Goal: Information Seeking & Learning: Learn about a topic

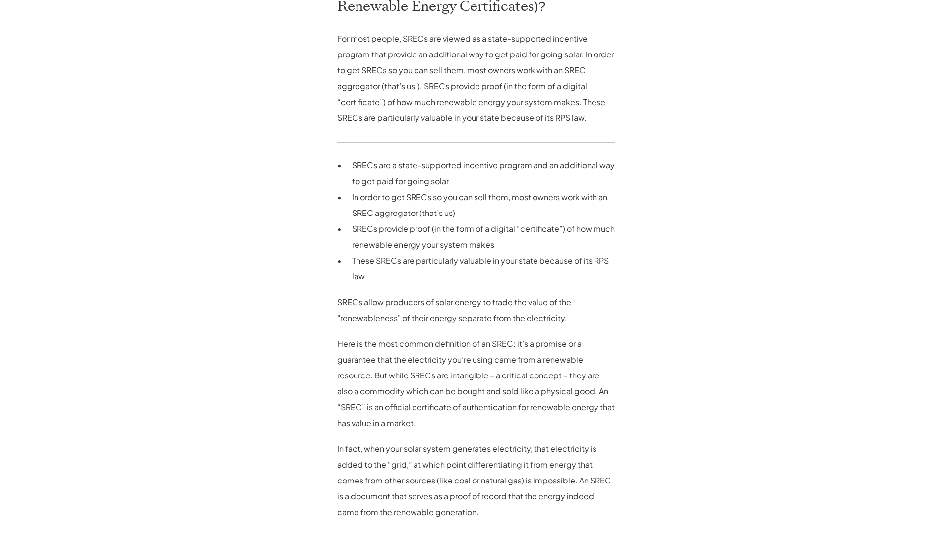
scroll to position [931, 0]
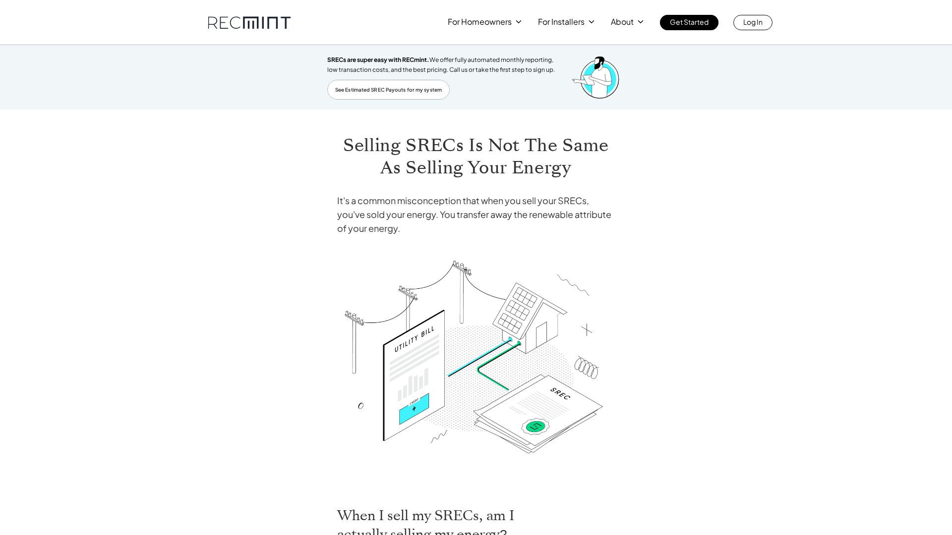
scroll to position [403, 0]
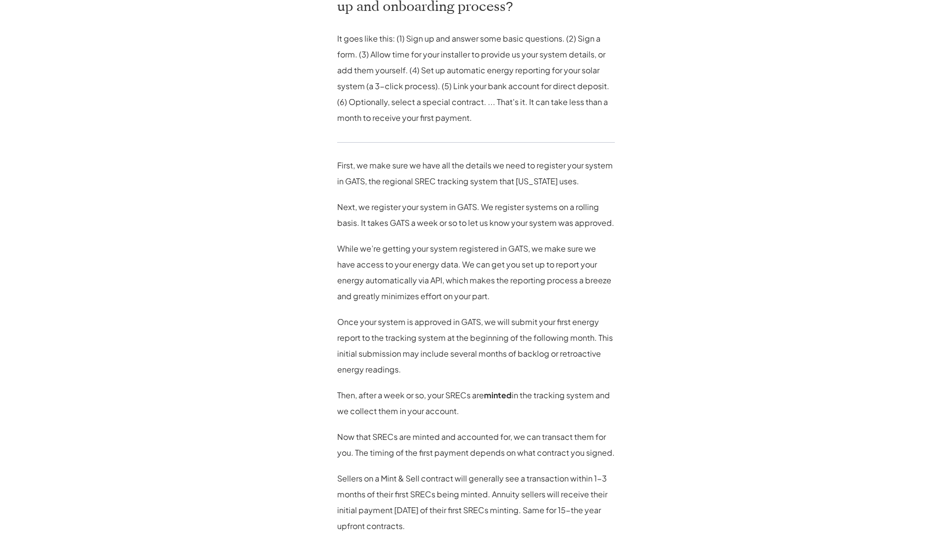
scroll to position [824, 0]
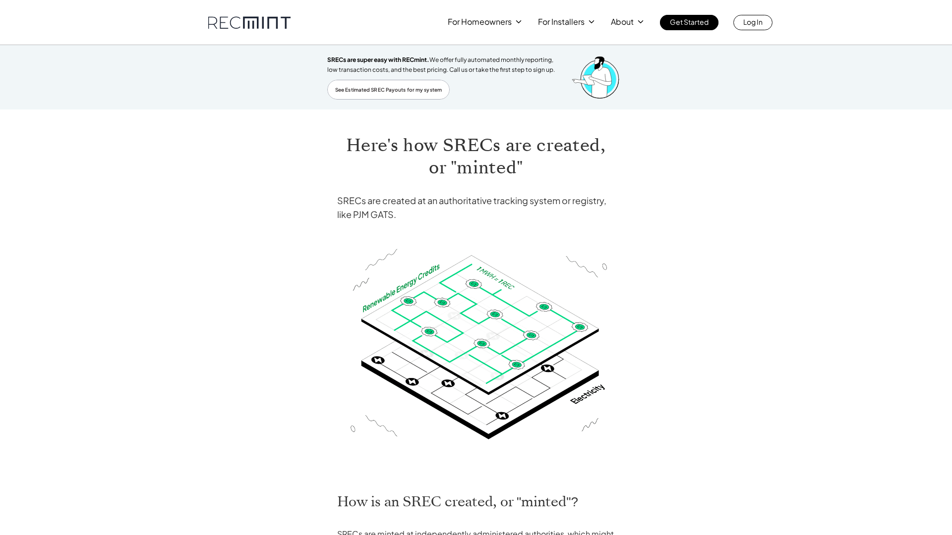
scroll to position [418, 0]
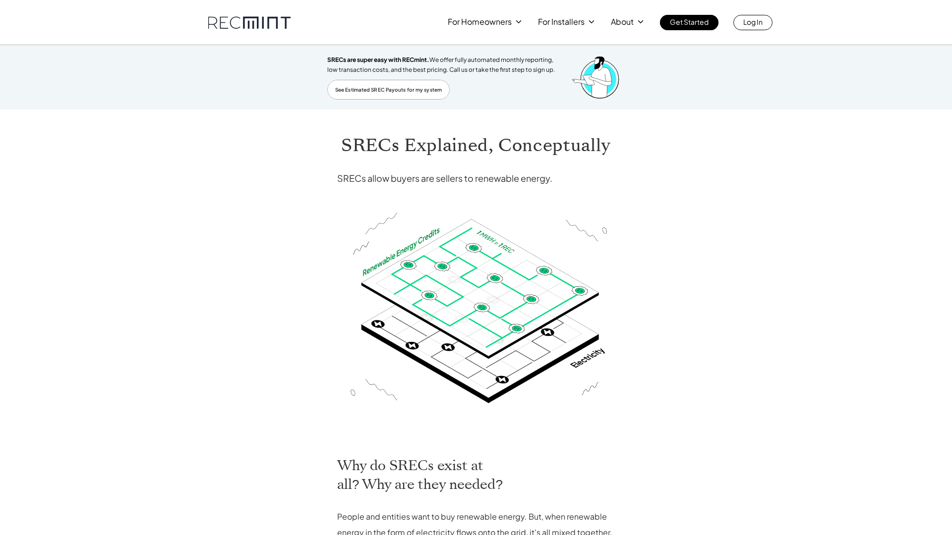
scroll to position [322, 0]
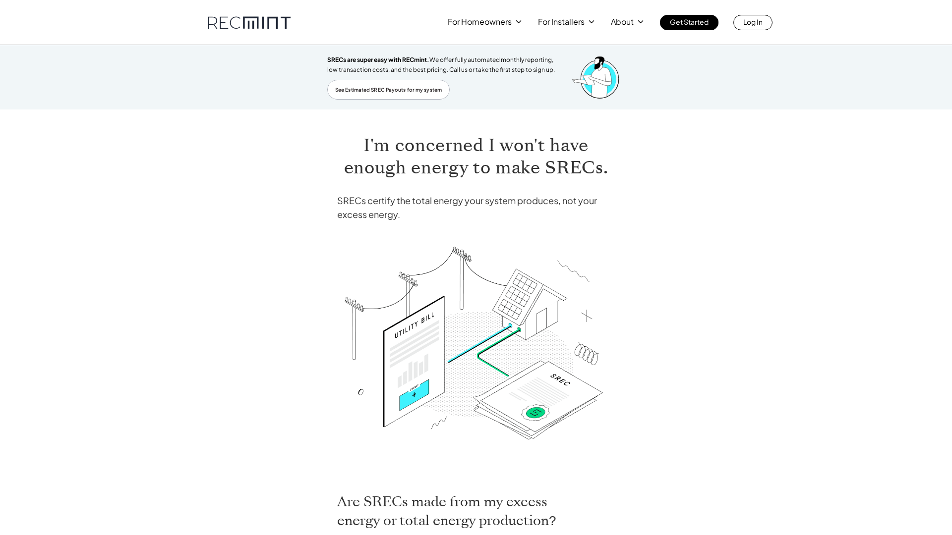
scroll to position [405, 0]
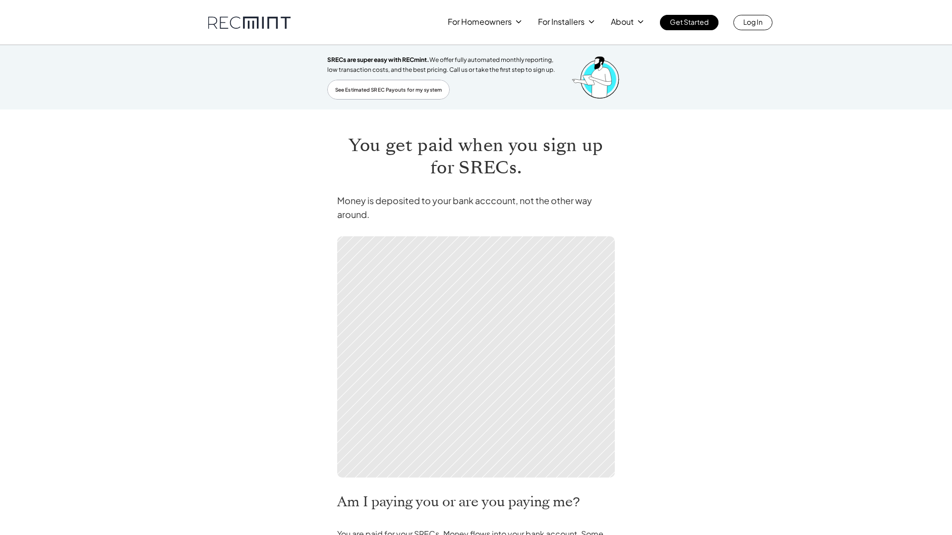
scroll to position [307, 0]
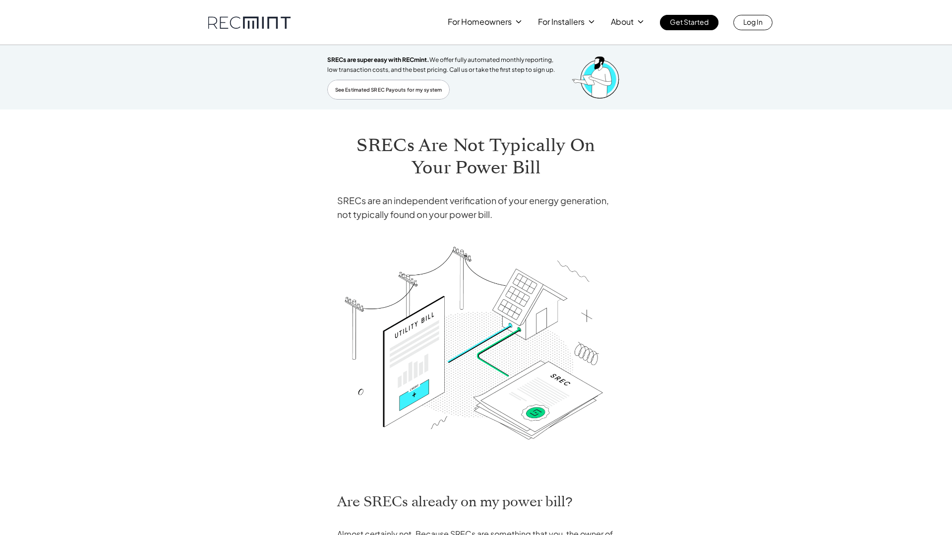
scroll to position [428, 0]
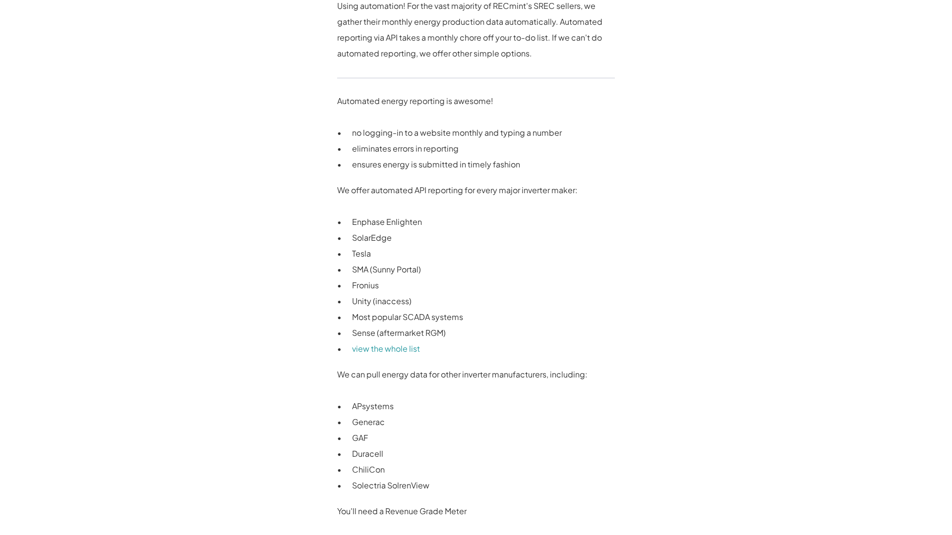
scroll to position [751, 0]
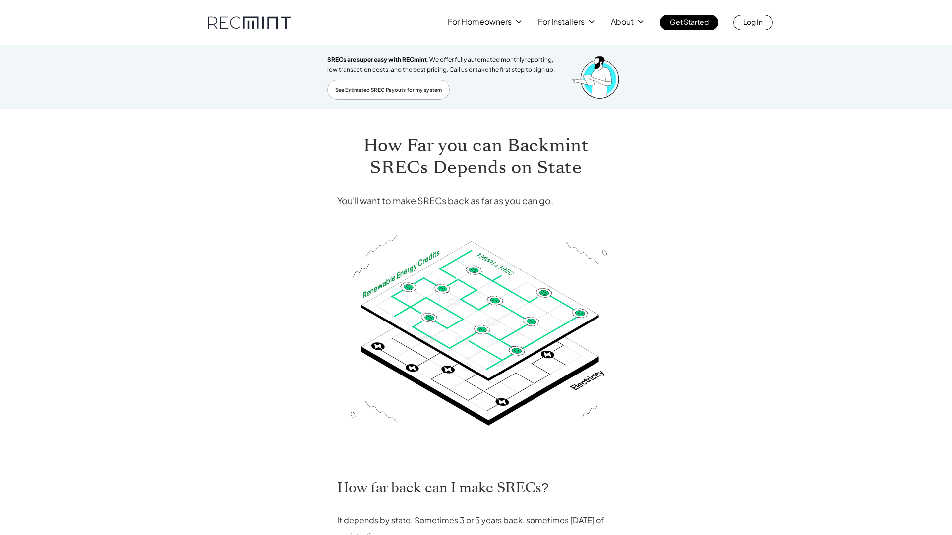
scroll to position [262, 0]
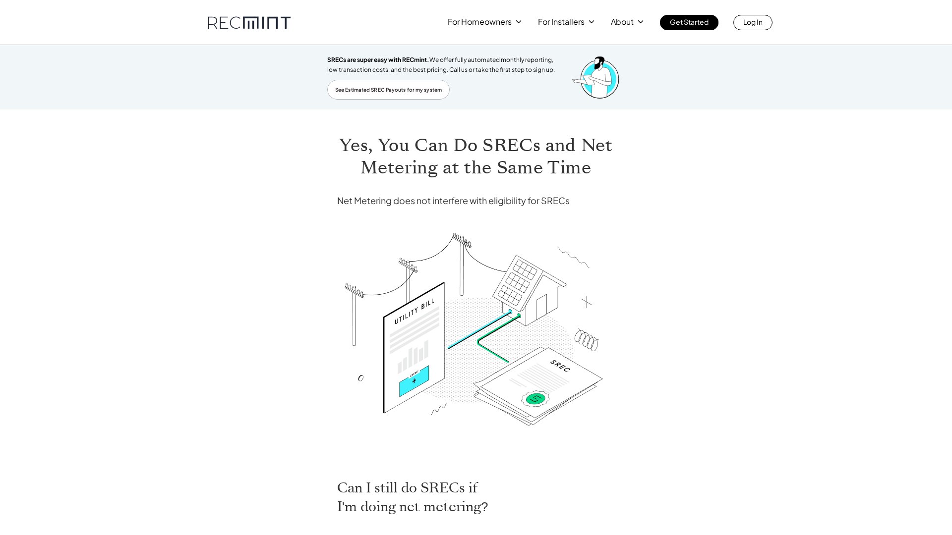
scroll to position [392, 0]
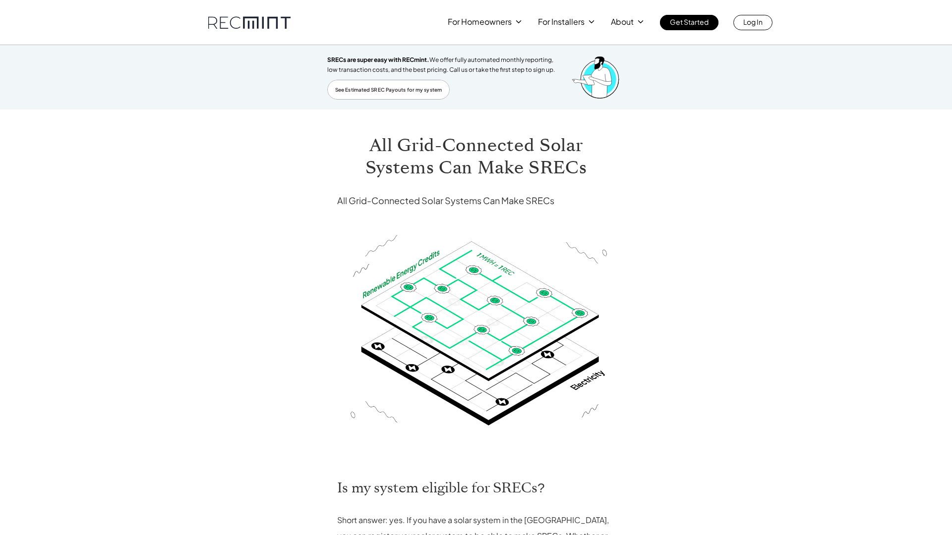
scroll to position [504, 0]
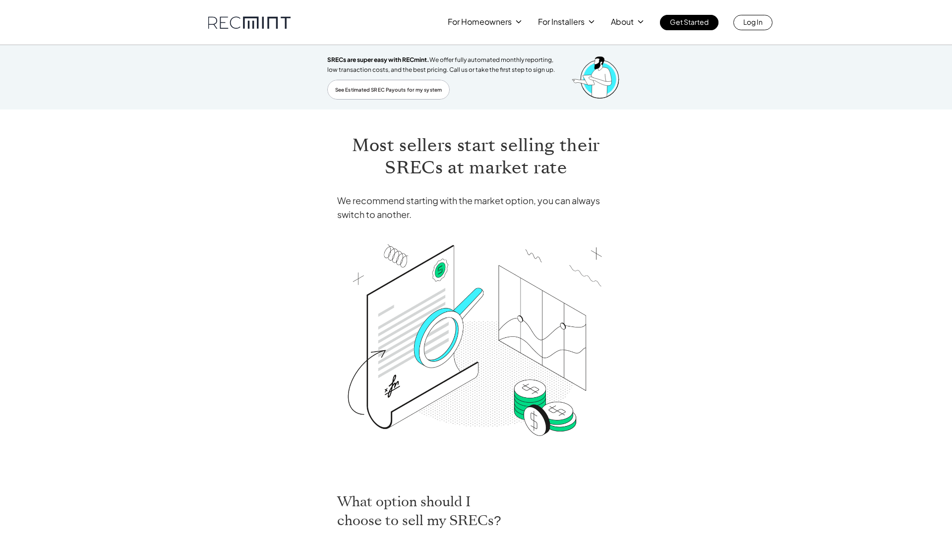
scroll to position [469, 0]
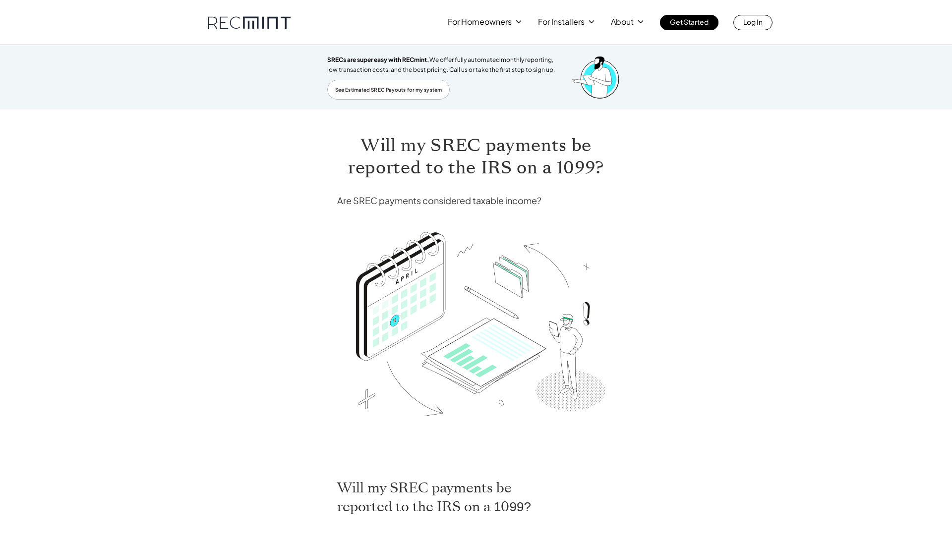
scroll to position [407, 0]
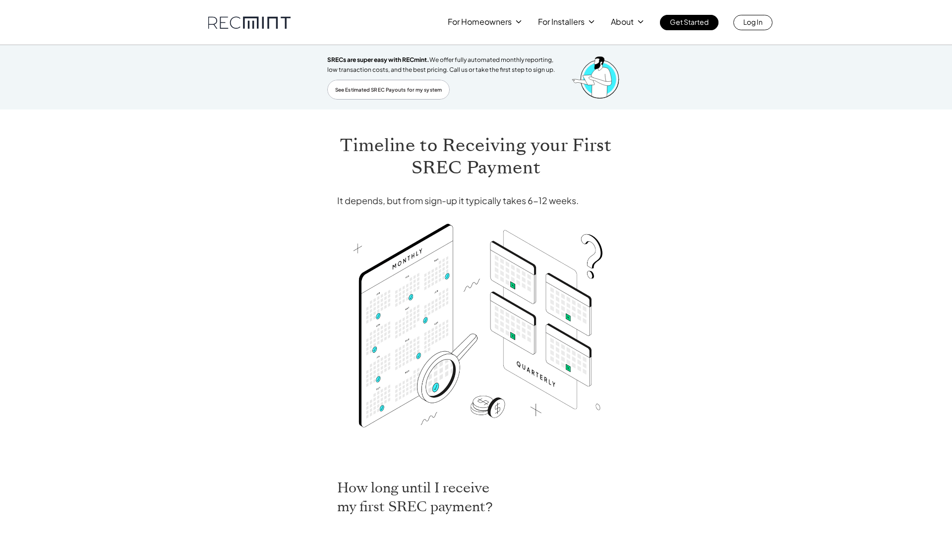
scroll to position [360, 0]
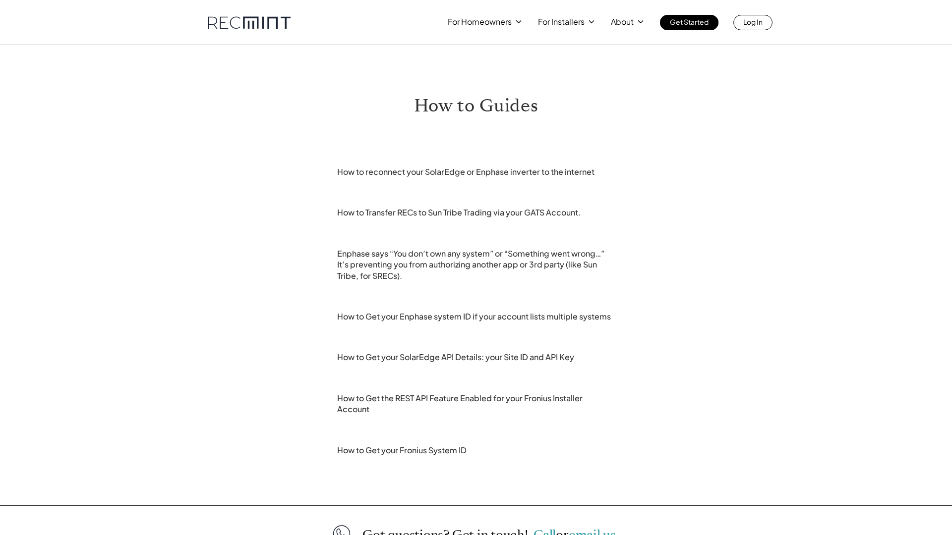
scroll to position [173, 0]
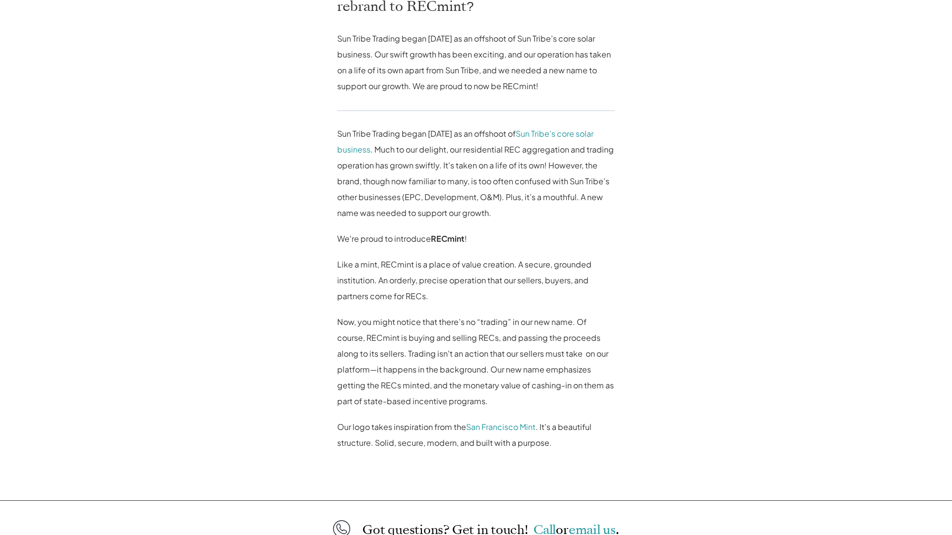
scroll to position [683, 0]
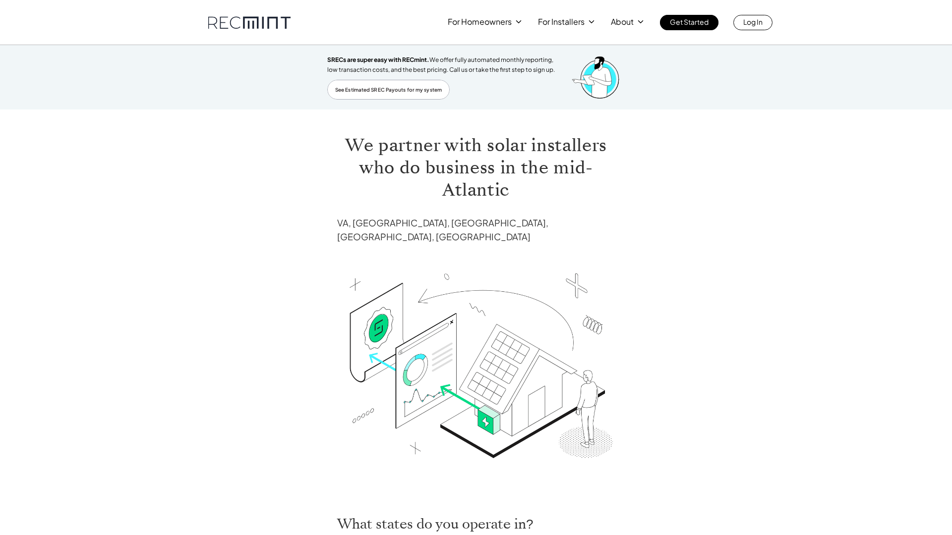
scroll to position [284, 0]
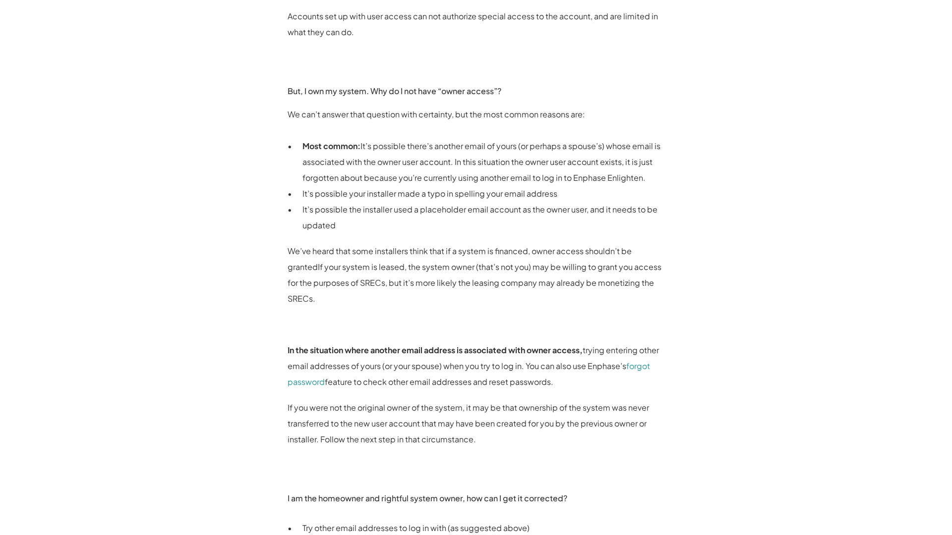
scroll to position [934, 0]
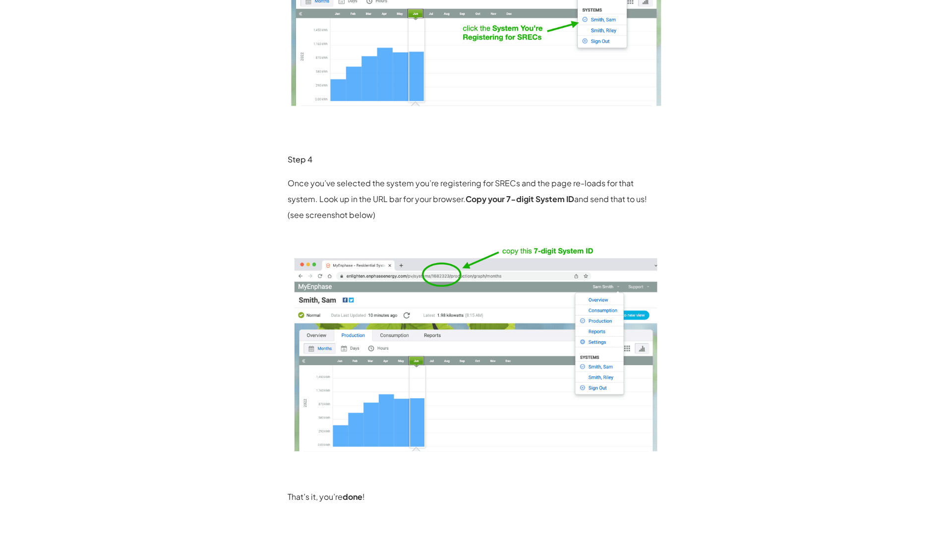
scroll to position [828, 0]
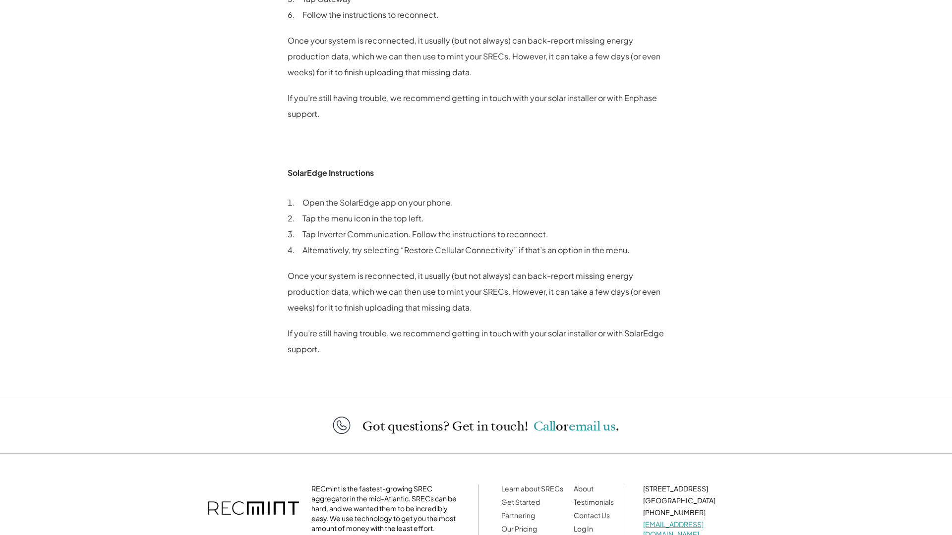
scroll to position [587, 0]
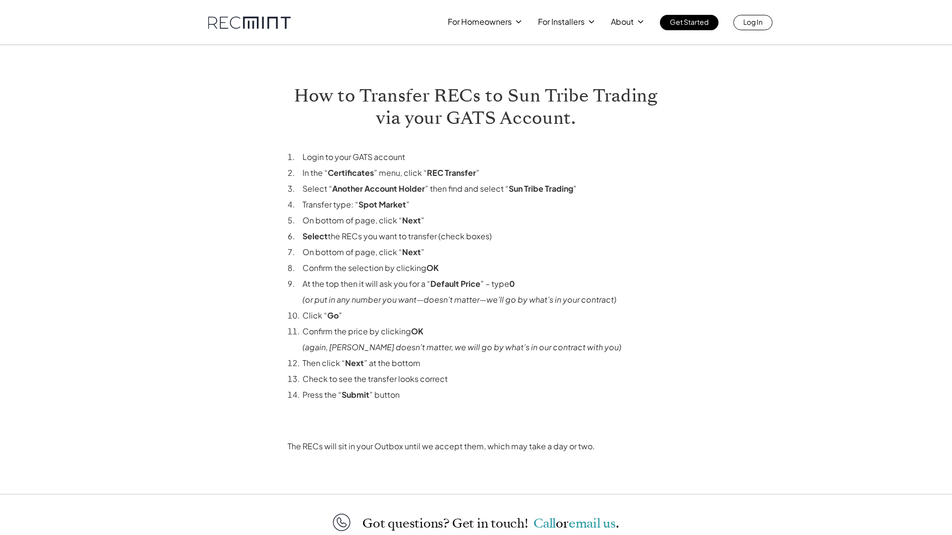
scroll to position [170, 0]
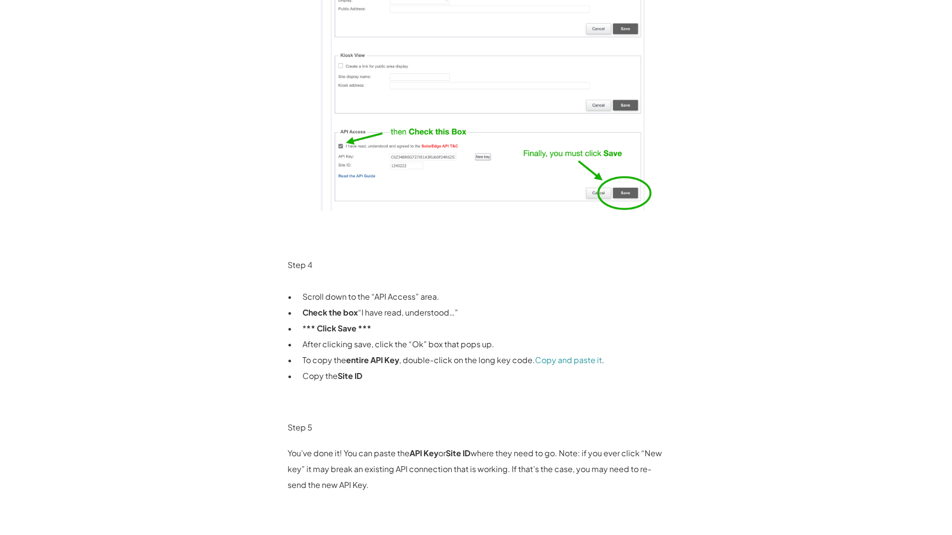
scroll to position [1263, 0]
